Goal: Task Accomplishment & Management: Manage account settings

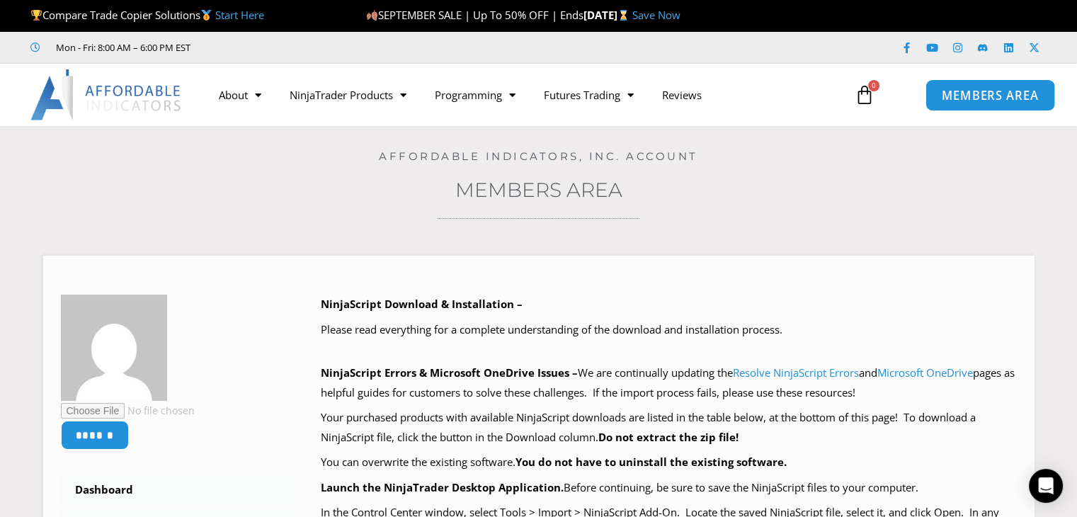
click at [966, 98] on span "MEMBERS AREA" at bounding box center [990, 95] width 97 height 12
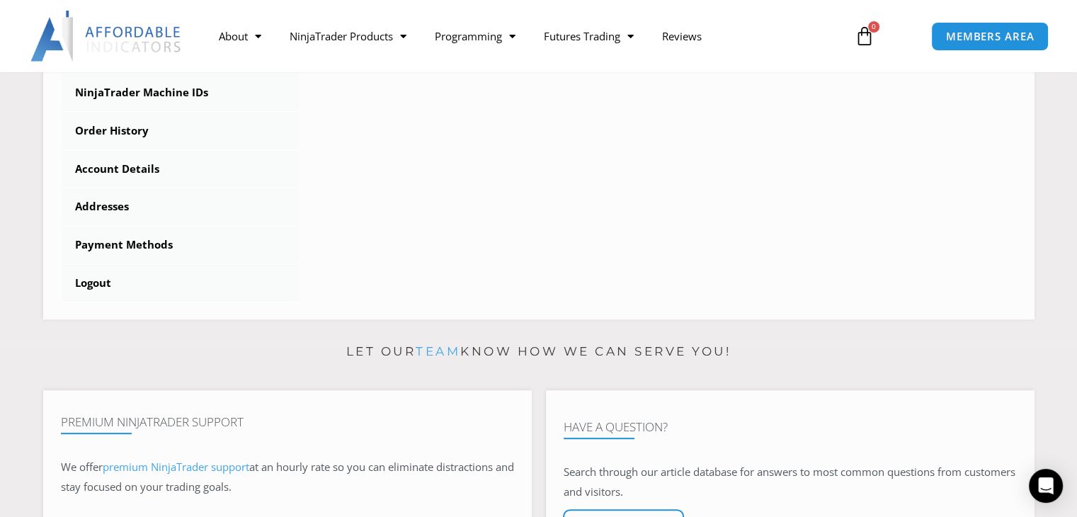
scroll to position [536, 0]
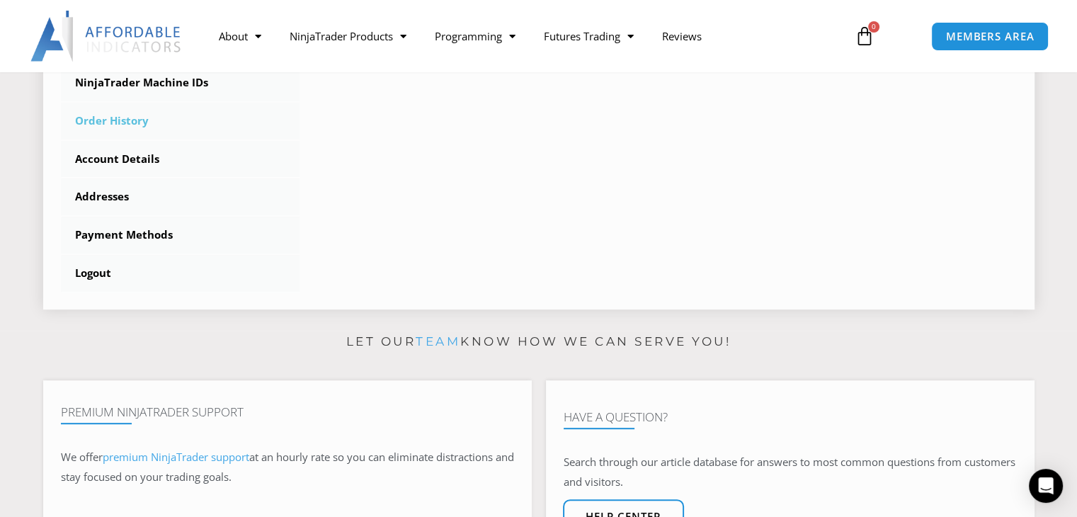
click at [102, 120] on link "Order History" at bounding box center [180, 121] width 239 height 37
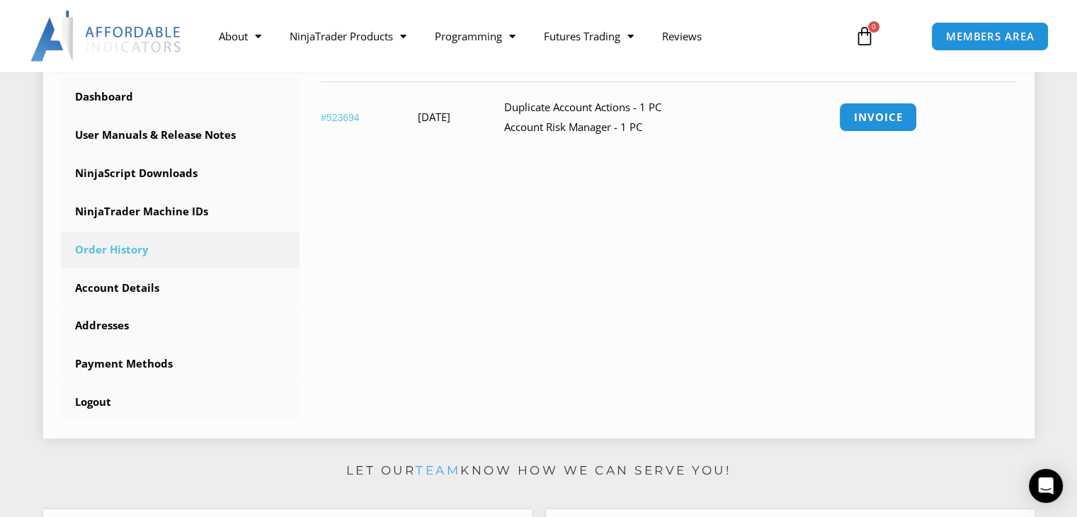
scroll to position [459, 0]
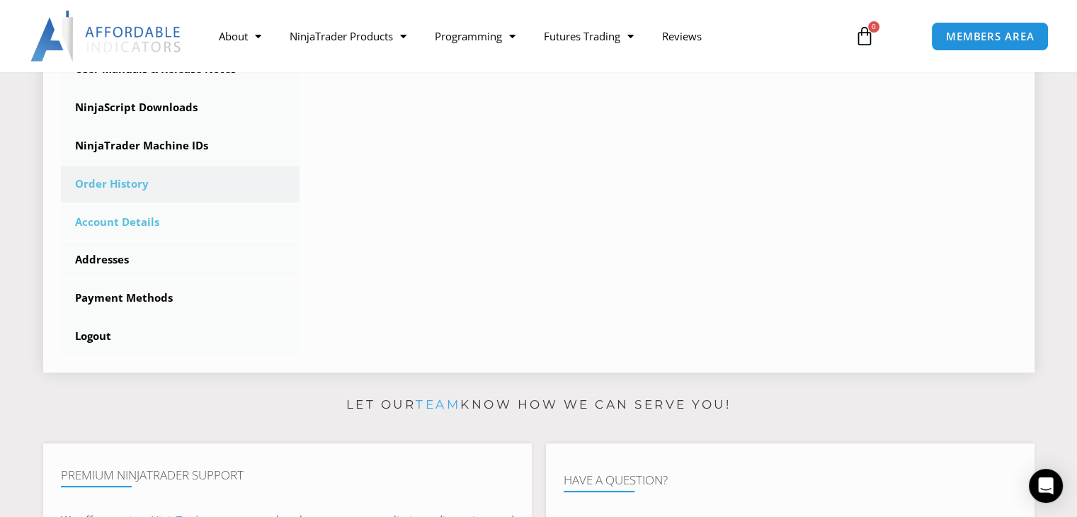
click at [138, 222] on link "Account Details" at bounding box center [180, 222] width 239 height 37
